Goal: Complete application form

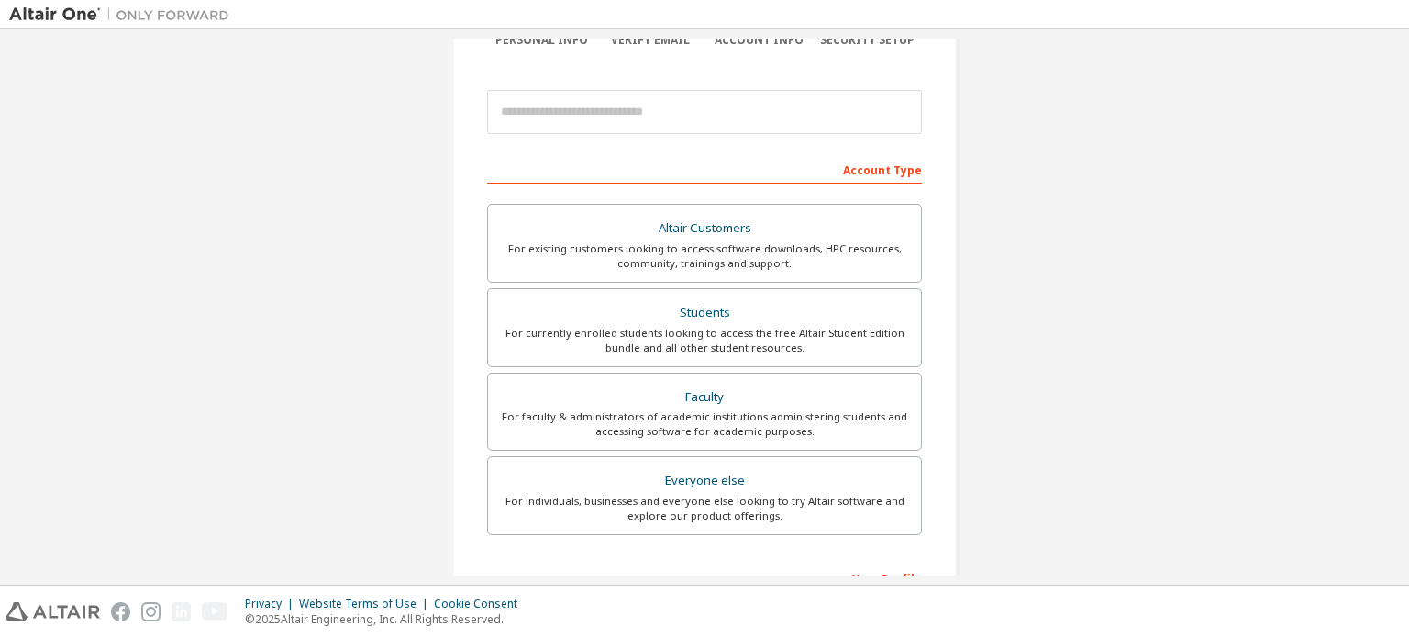
scroll to position [184, 0]
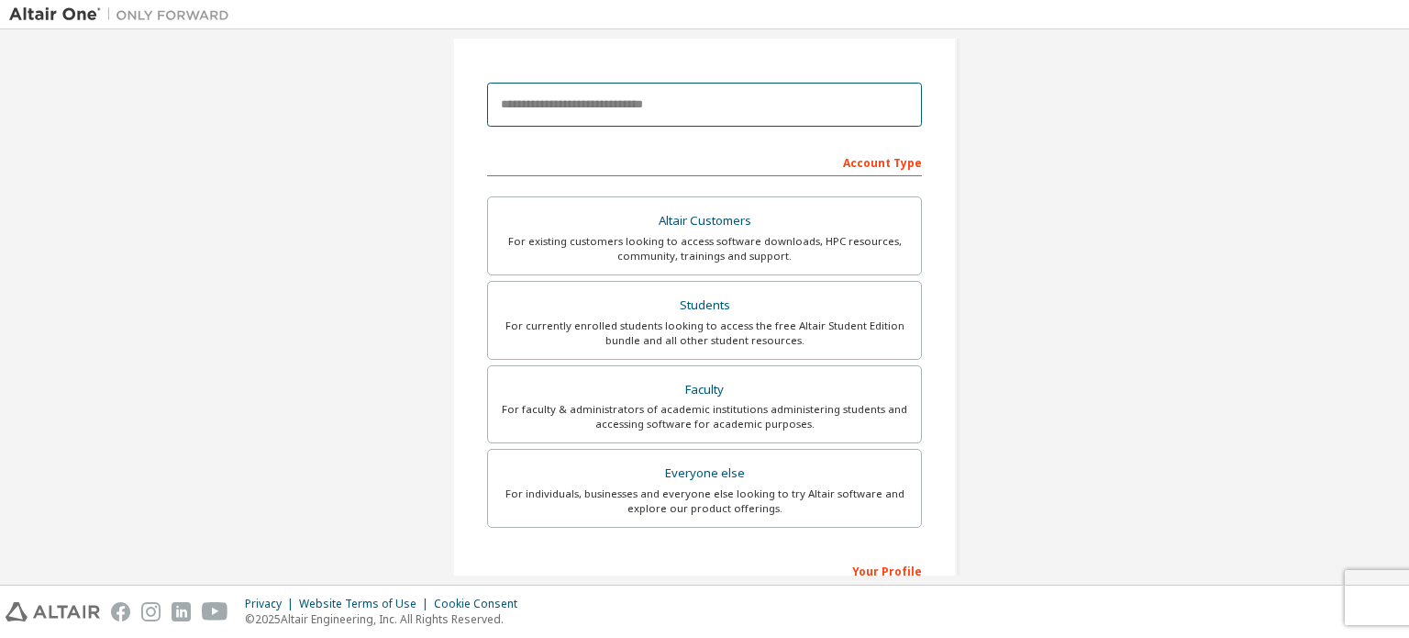
click at [722, 108] on input "email" at bounding box center [704, 105] width 435 height 44
type input "**********"
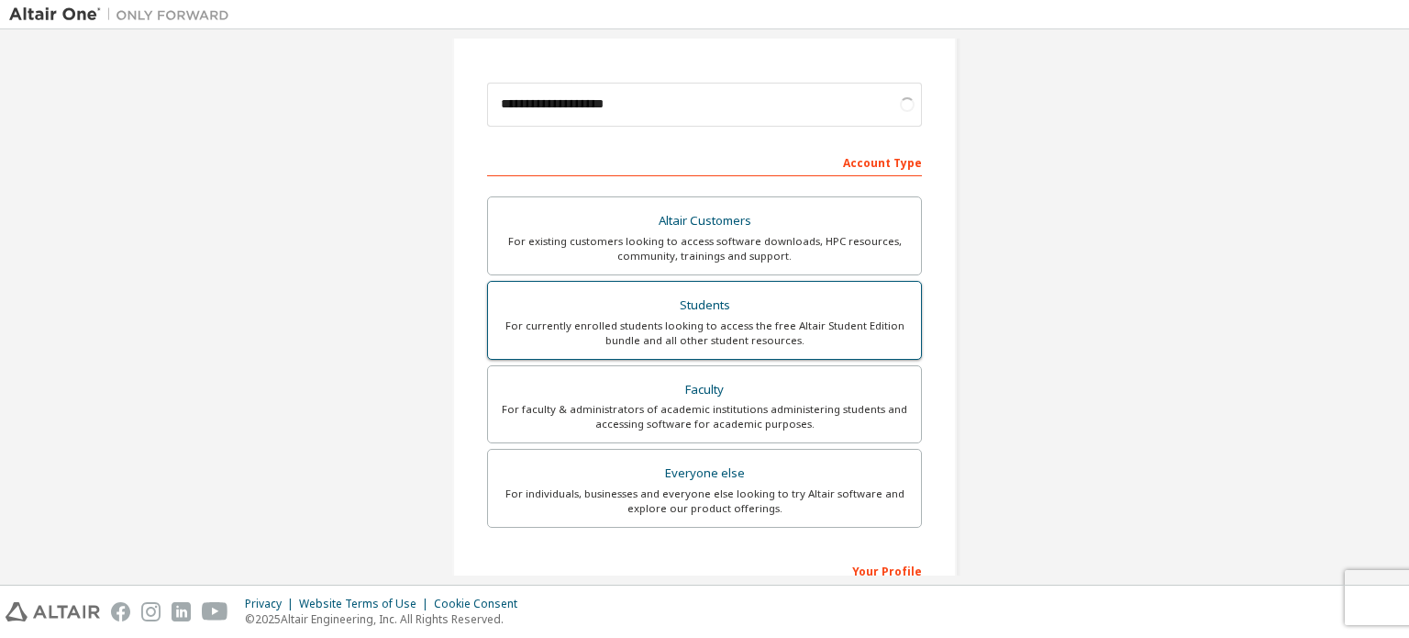
click at [721, 321] on div "For currently enrolled students looking to access the free Altair Student Editi…" at bounding box center [704, 332] width 411 height 29
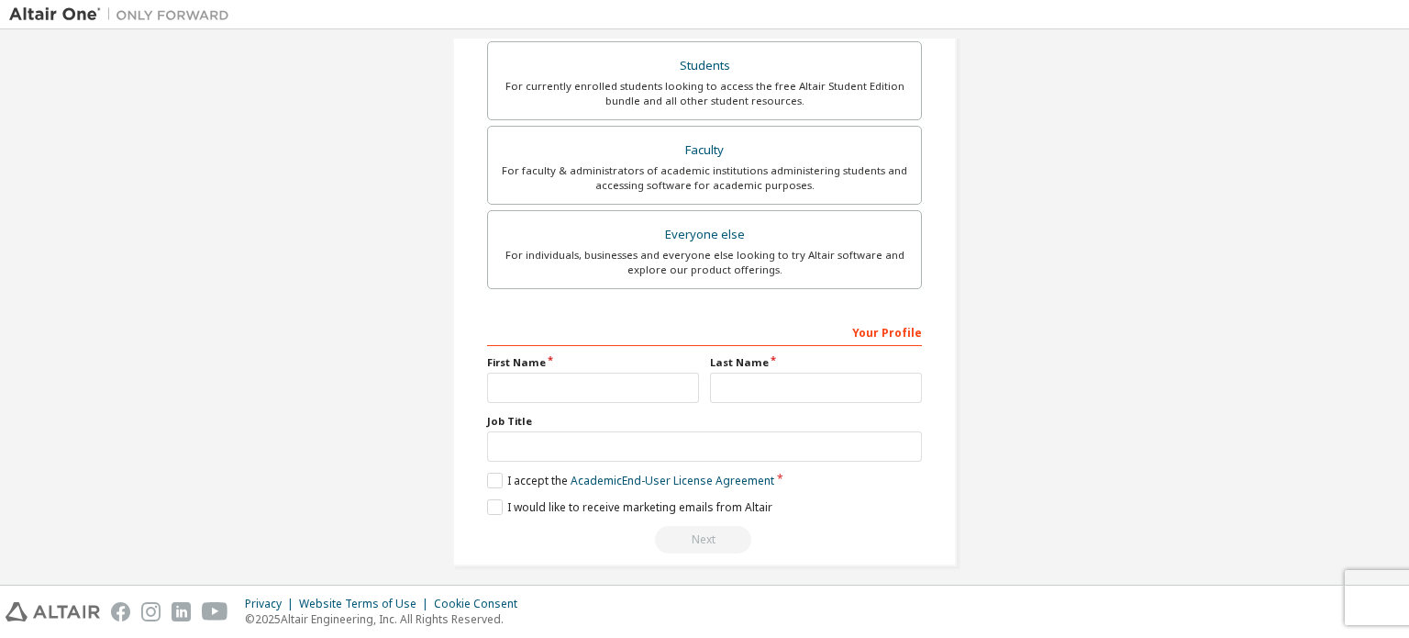
scroll to position [478, 0]
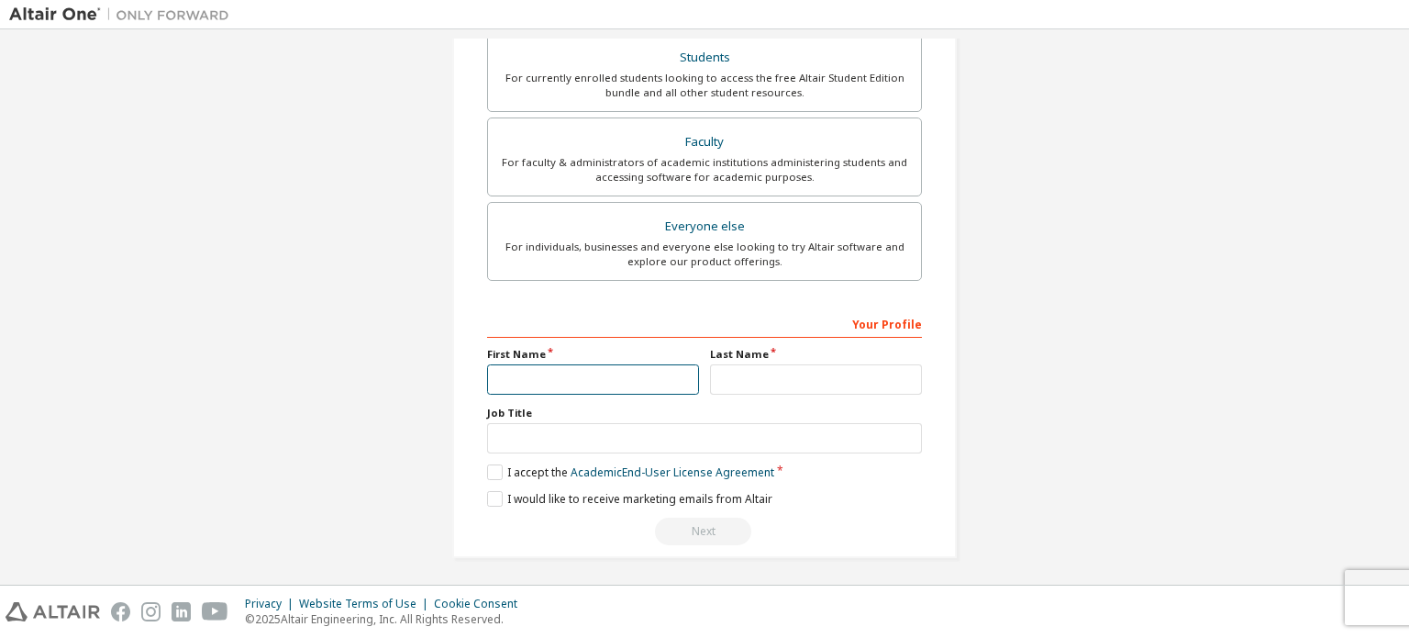
click at [582, 381] on input "text" at bounding box center [593, 379] width 212 height 30
type input "******"
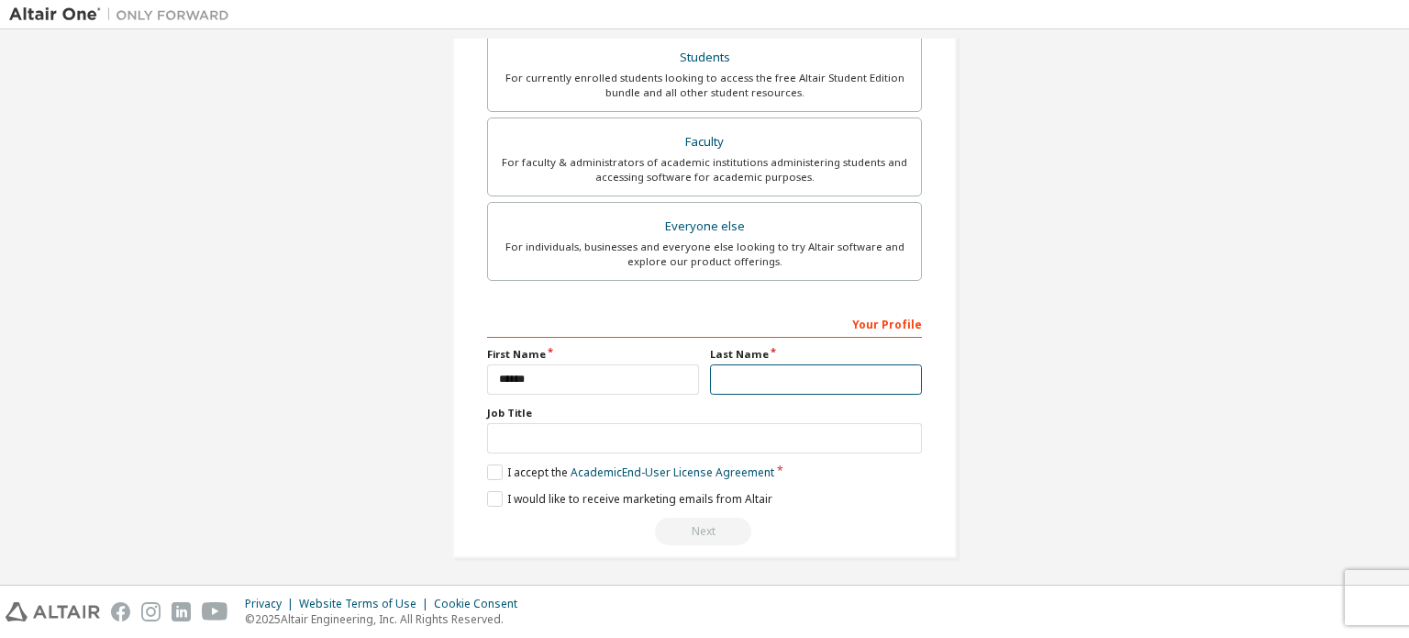
click at [789, 376] on input "text" at bounding box center [816, 379] width 212 height 30
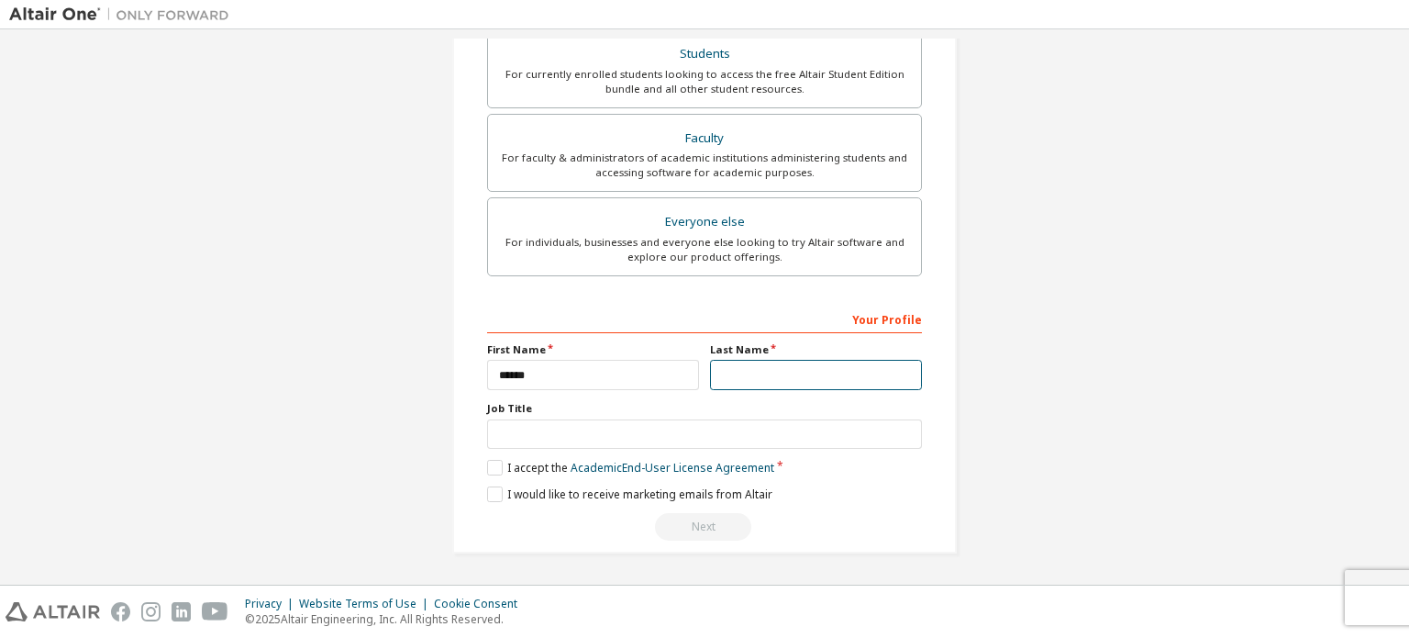
scroll to position [430, 0]
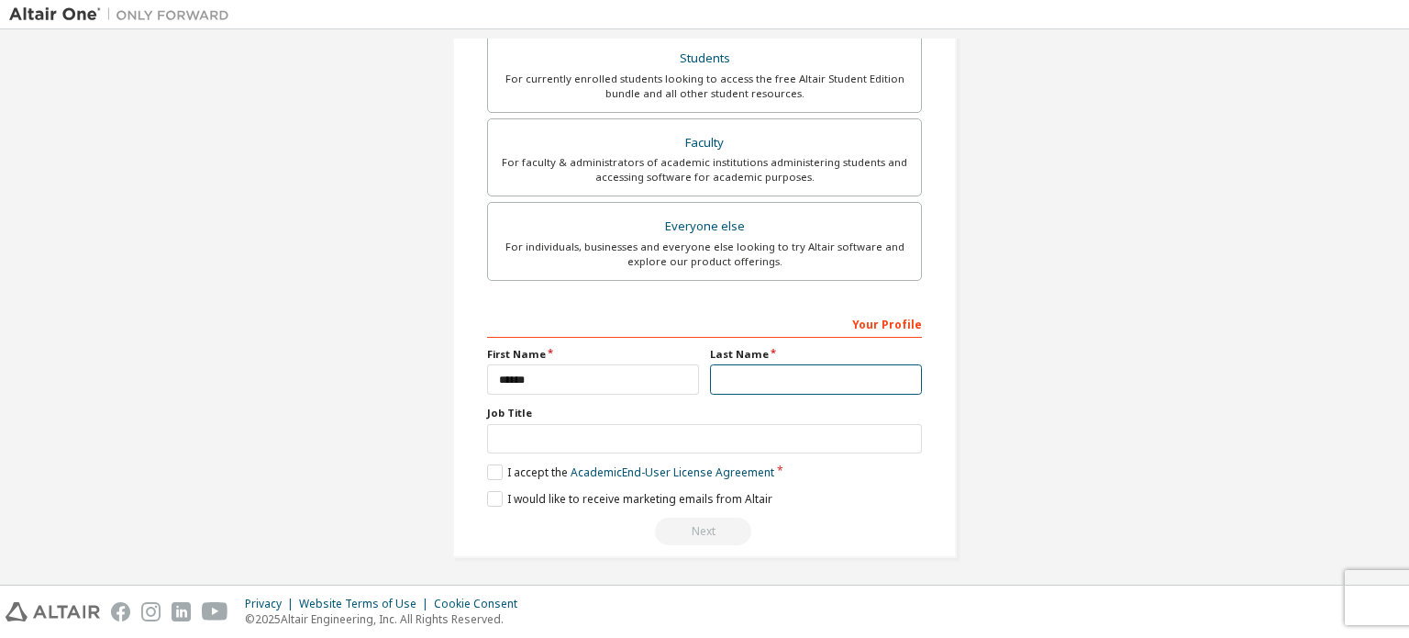
type input "********"
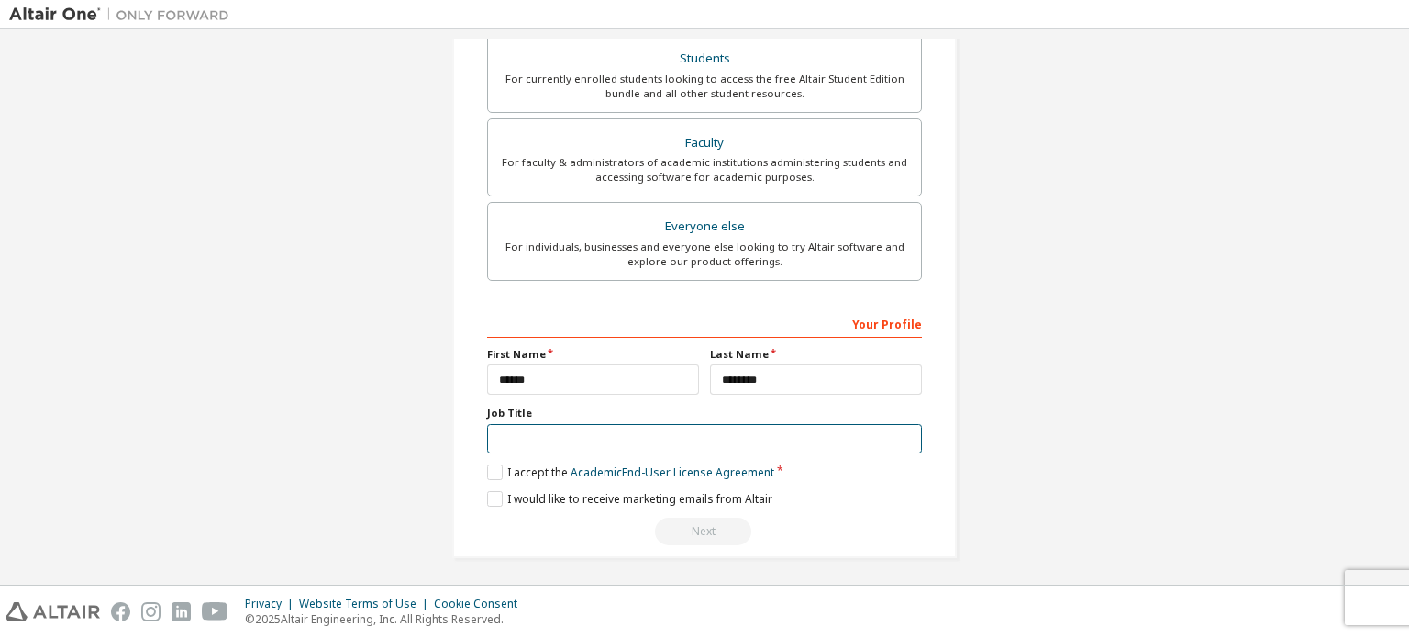
click at [586, 424] on input "text" at bounding box center [704, 439] width 435 height 30
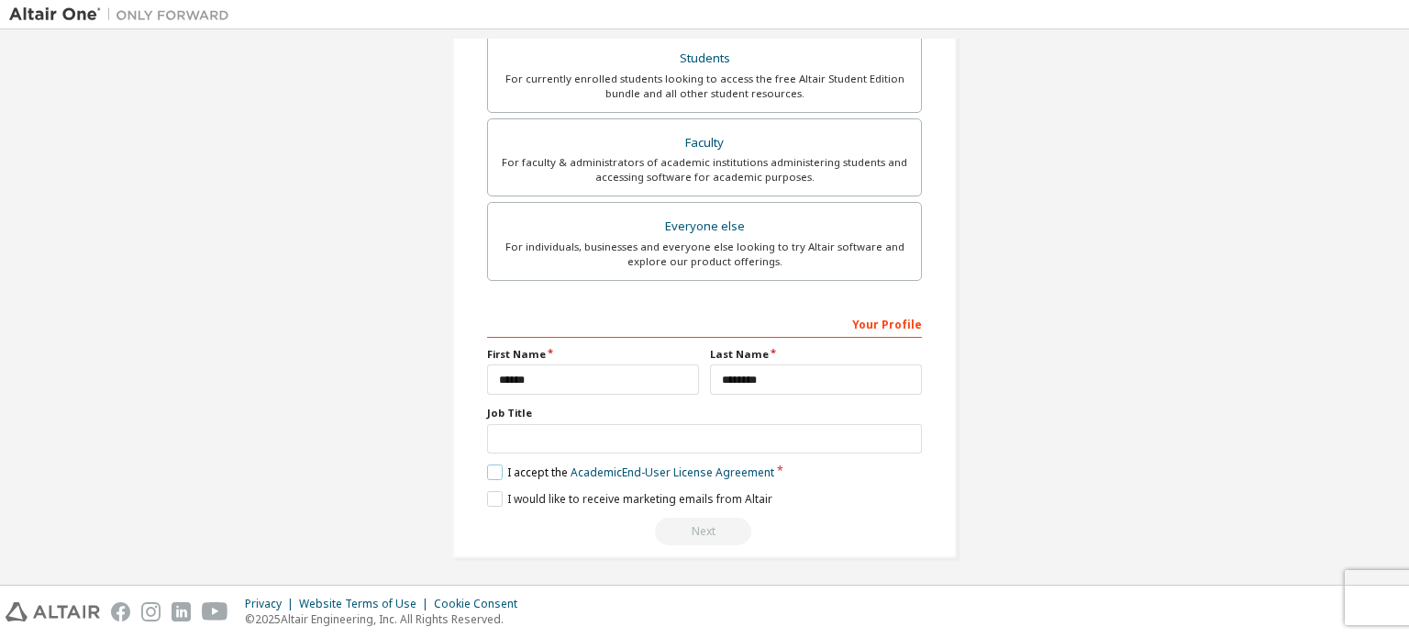
click at [489, 465] on label "I accept the Academic End-User License Agreement" at bounding box center [630, 472] width 287 height 16
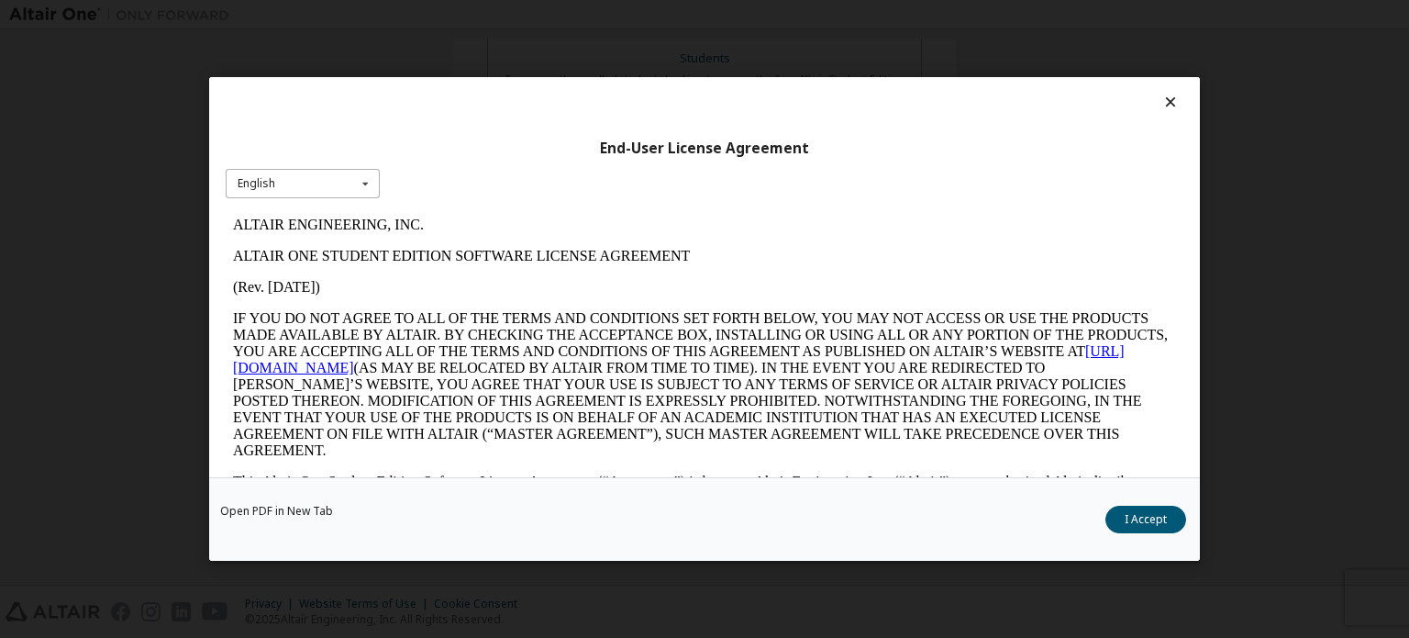
scroll to position [0, 0]
click at [334, 187] on div "English English" at bounding box center [303, 184] width 154 height 30
click at [1145, 518] on button "I Accept" at bounding box center [1146, 520] width 81 height 28
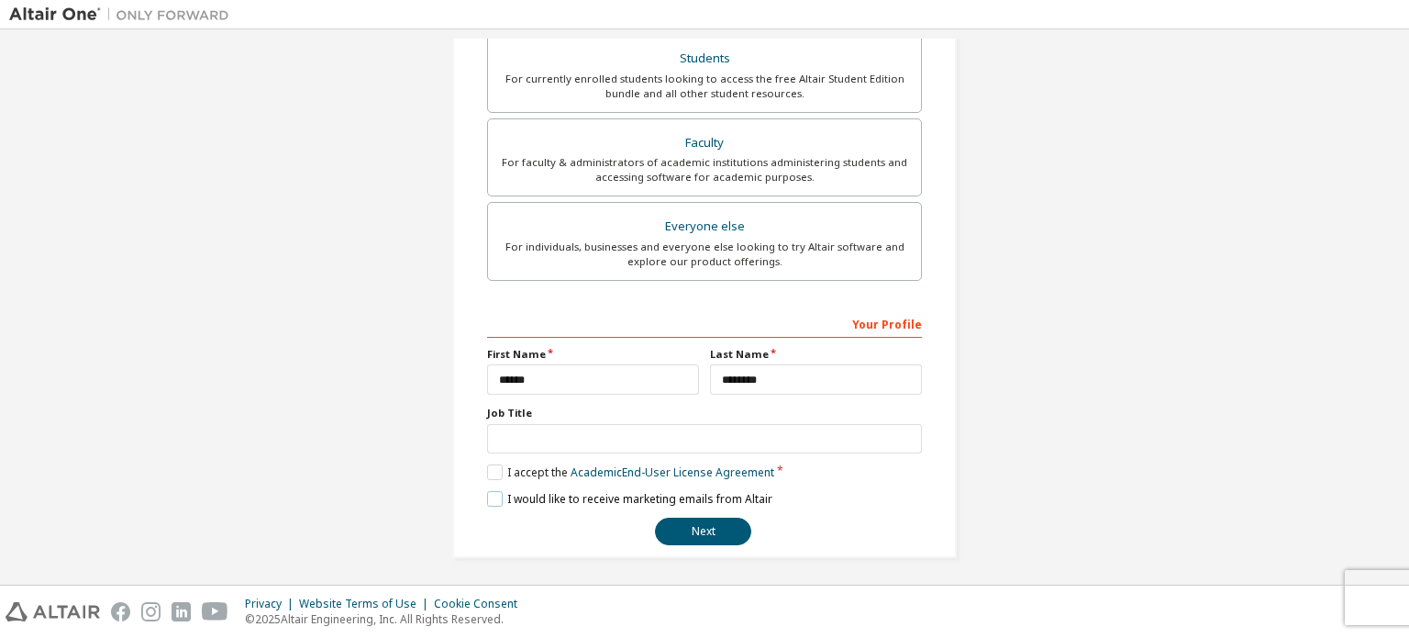
click at [487, 491] on label "I would like to receive marketing emails from Altair" at bounding box center [629, 499] width 285 height 16
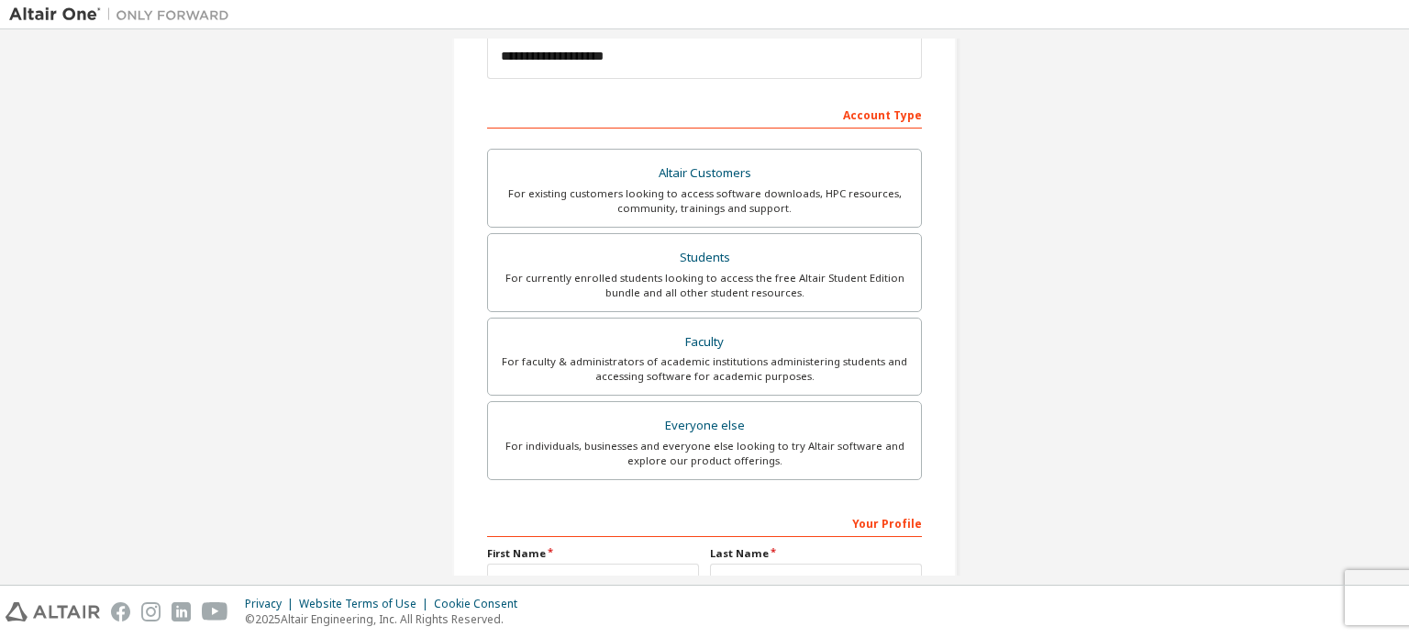
scroll to position [430, 0]
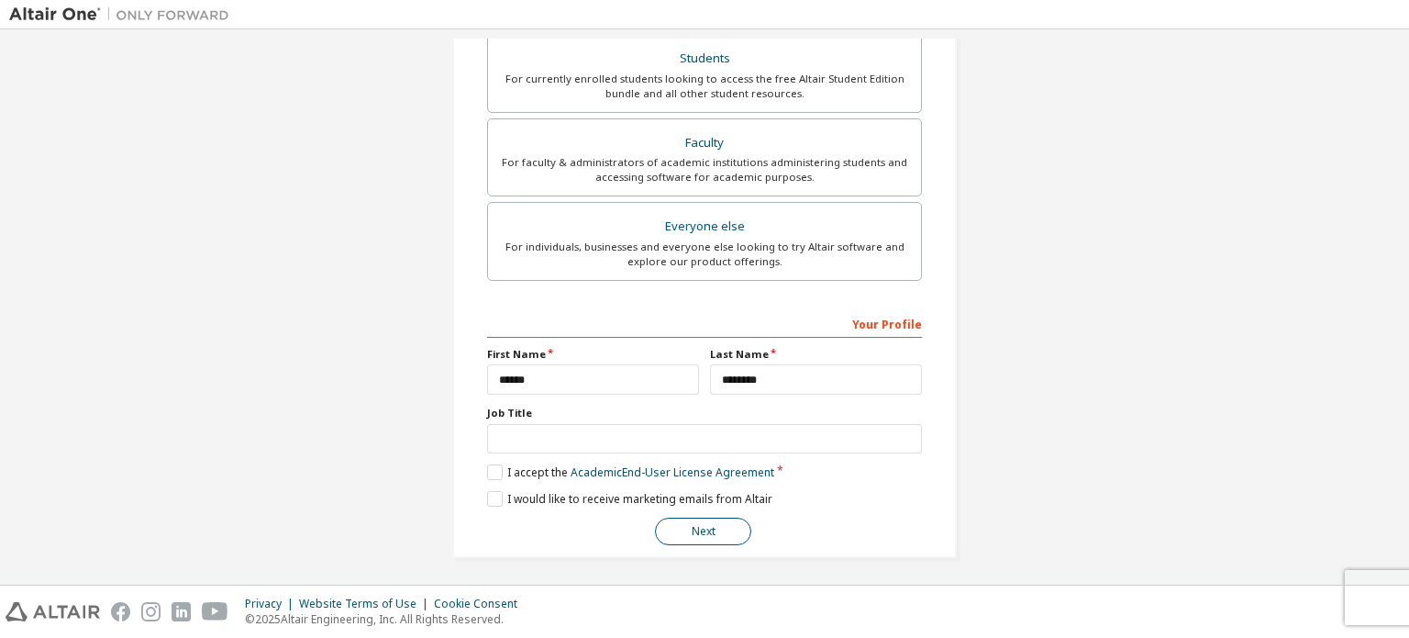
click at [727, 524] on button "Next" at bounding box center [703, 531] width 96 height 28
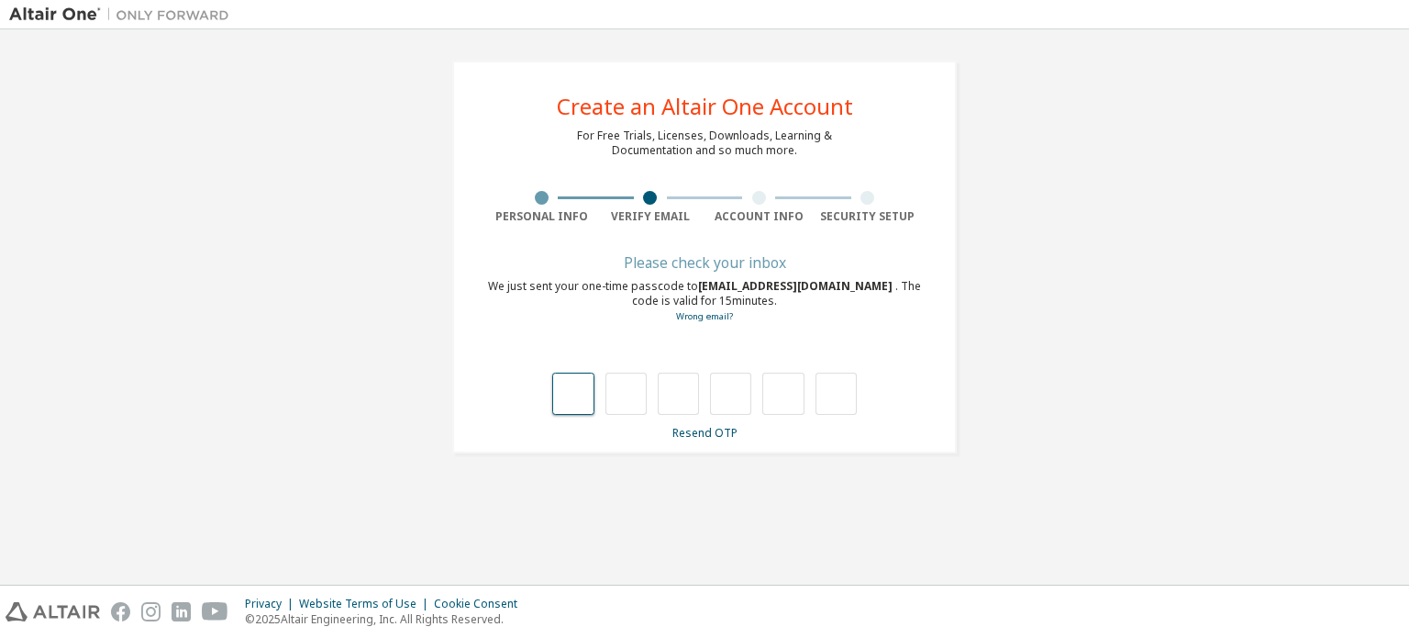
click at [582, 384] on input "text" at bounding box center [572, 394] width 41 height 42
type input "*"
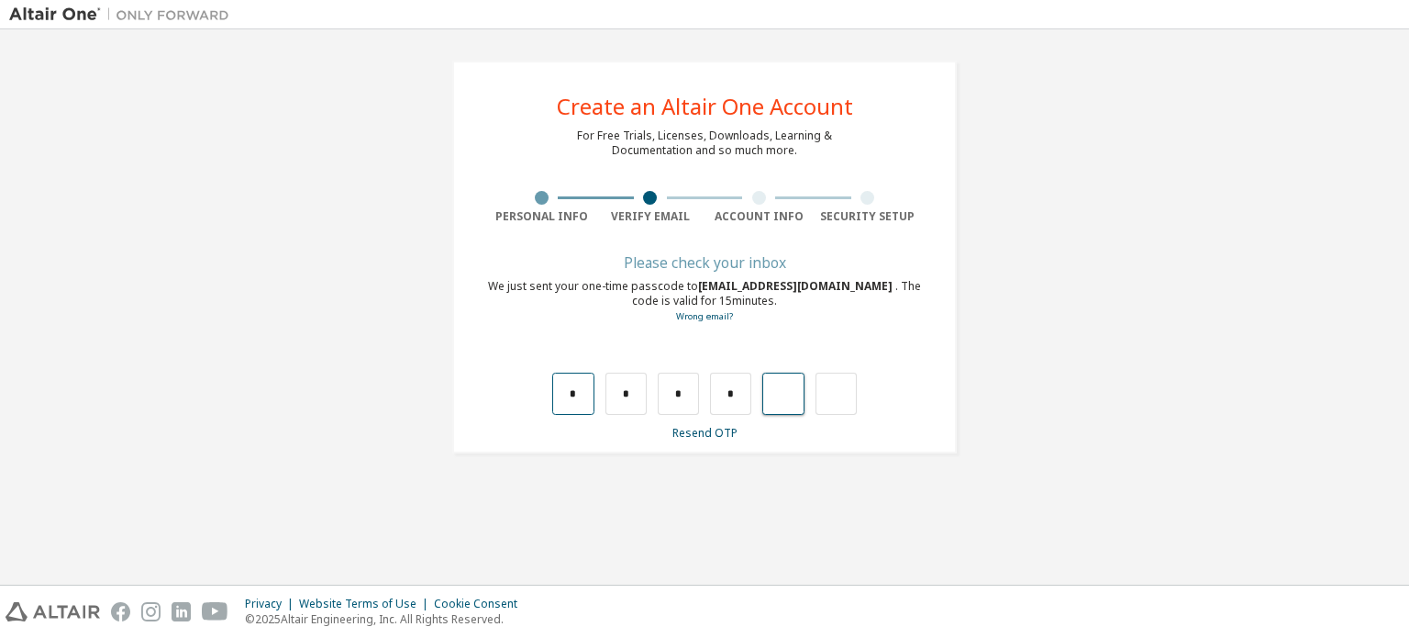
type input "*"
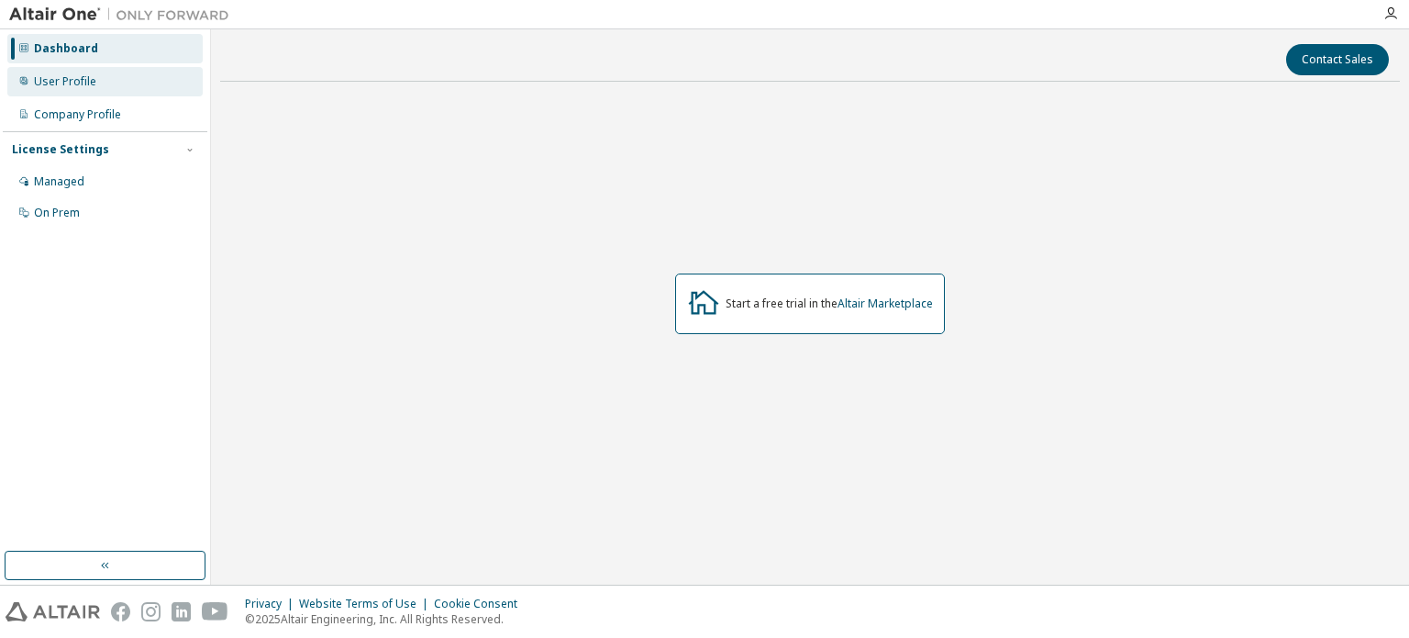
click at [106, 91] on div "User Profile" at bounding box center [104, 81] width 195 height 29
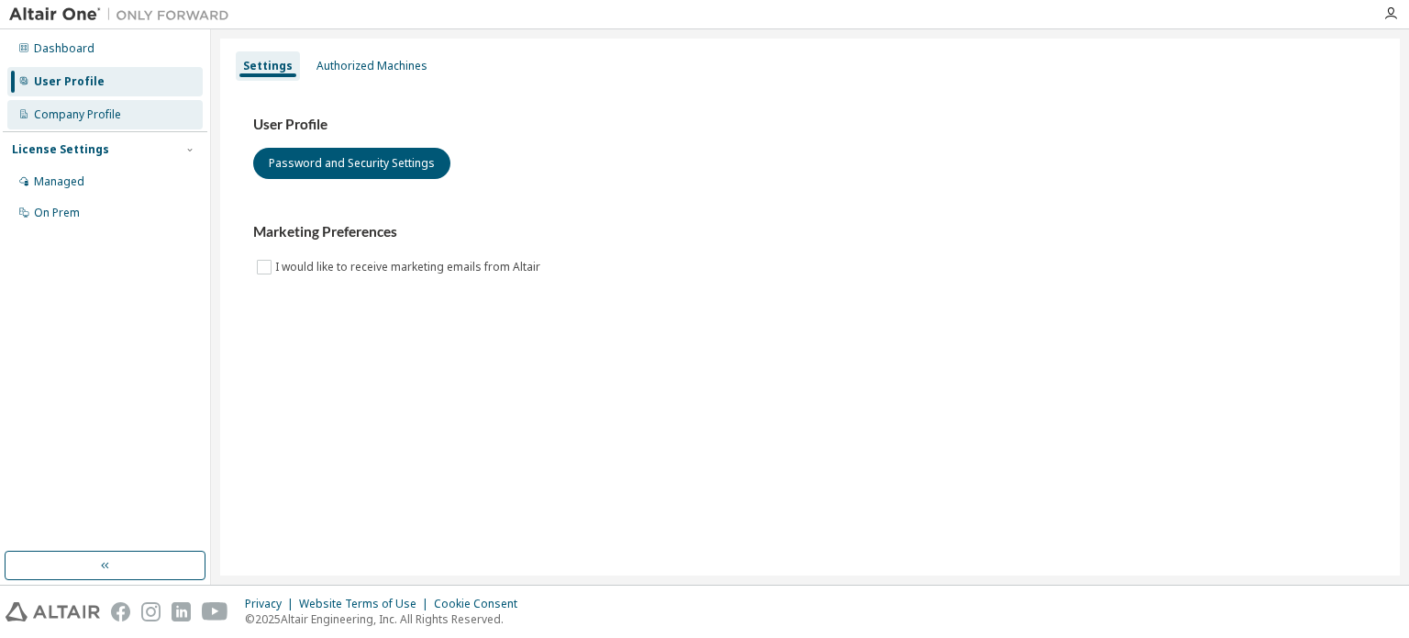
click at [95, 107] on div "Company Profile" at bounding box center [77, 114] width 87 height 15
